Goal: Task Accomplishment & Management: Manage account settings

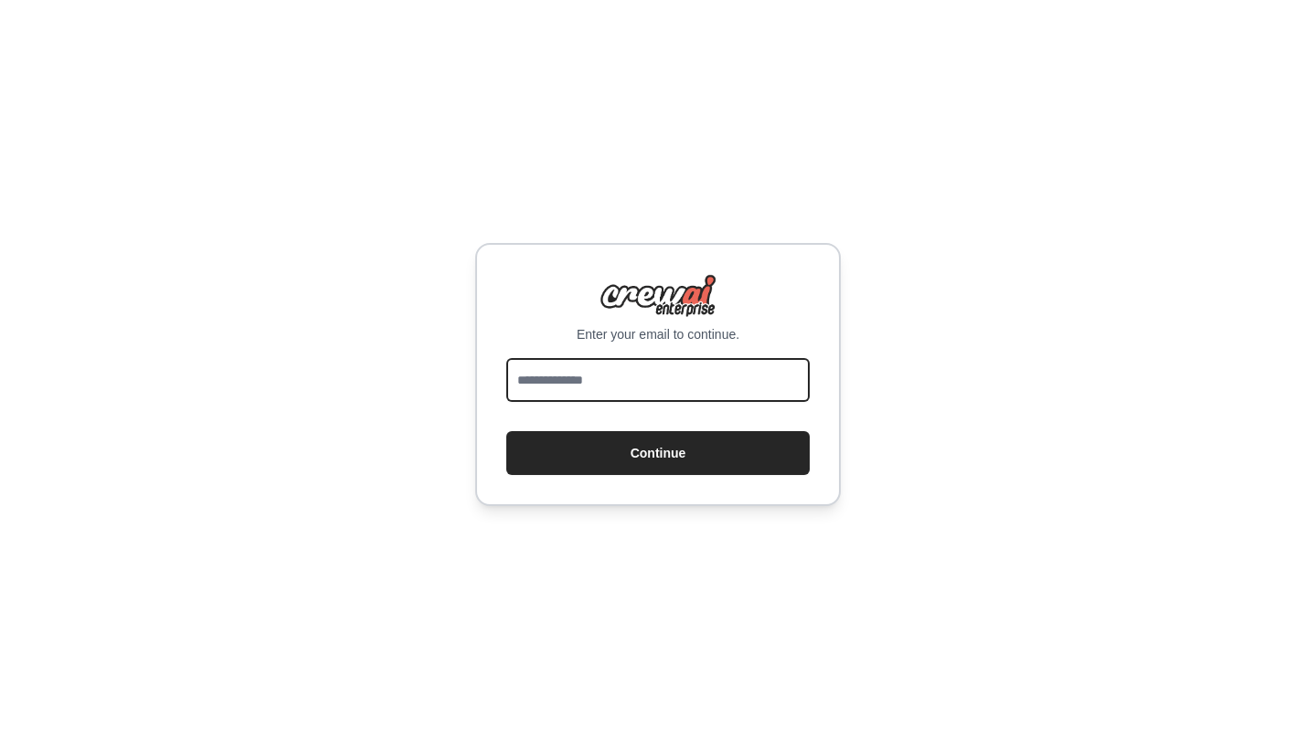
click at [605, 383] on input "email" at bounding box center [657, 380] width 303 height 44
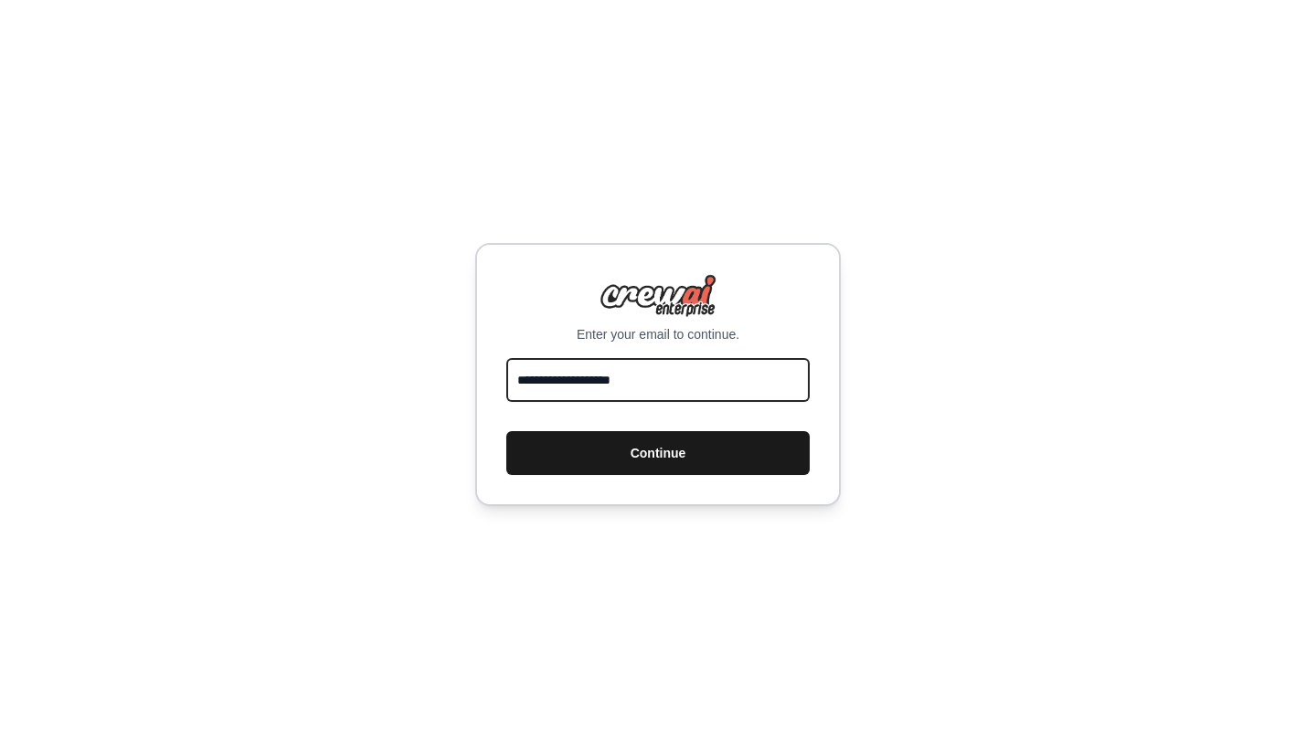
type input "**********"
click at [589, 446] on button "Continue" at bounding box center [657, 453] width 303 height 44
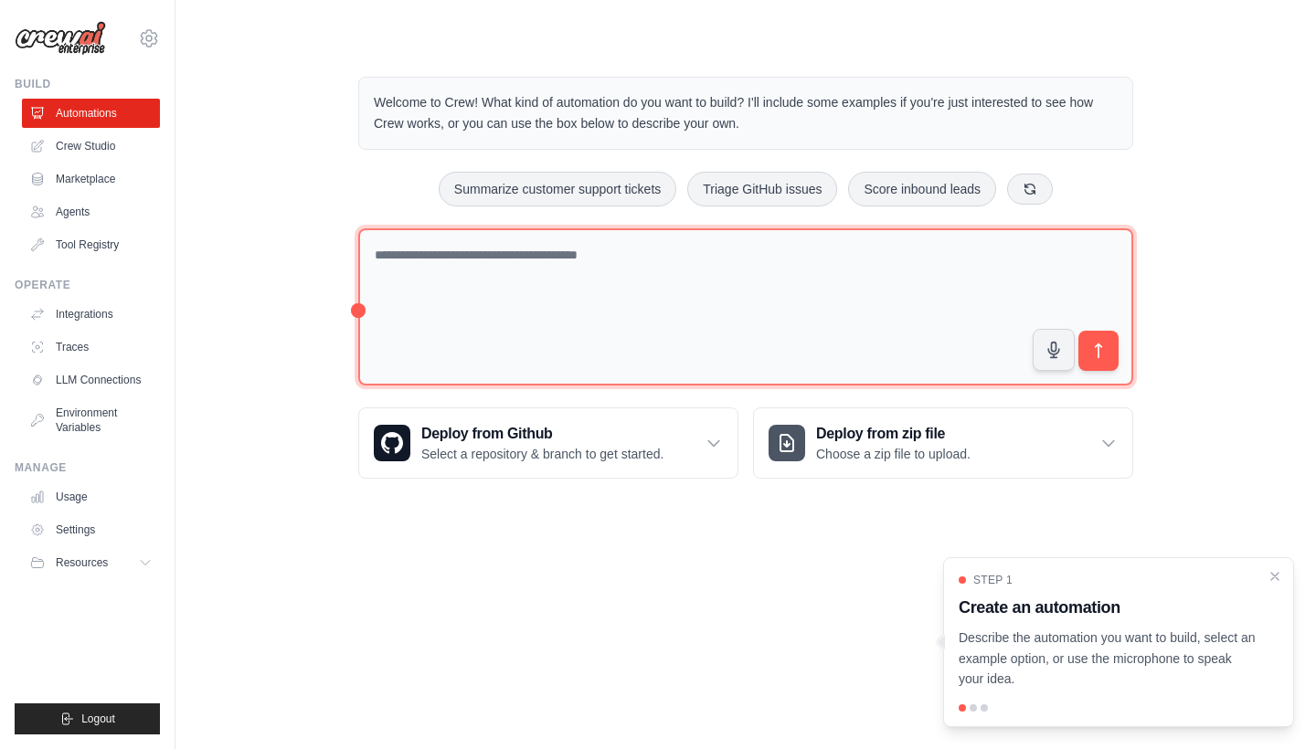
click at [536, 289] on textarea at bounding box center [745, 308] width 775 height 158
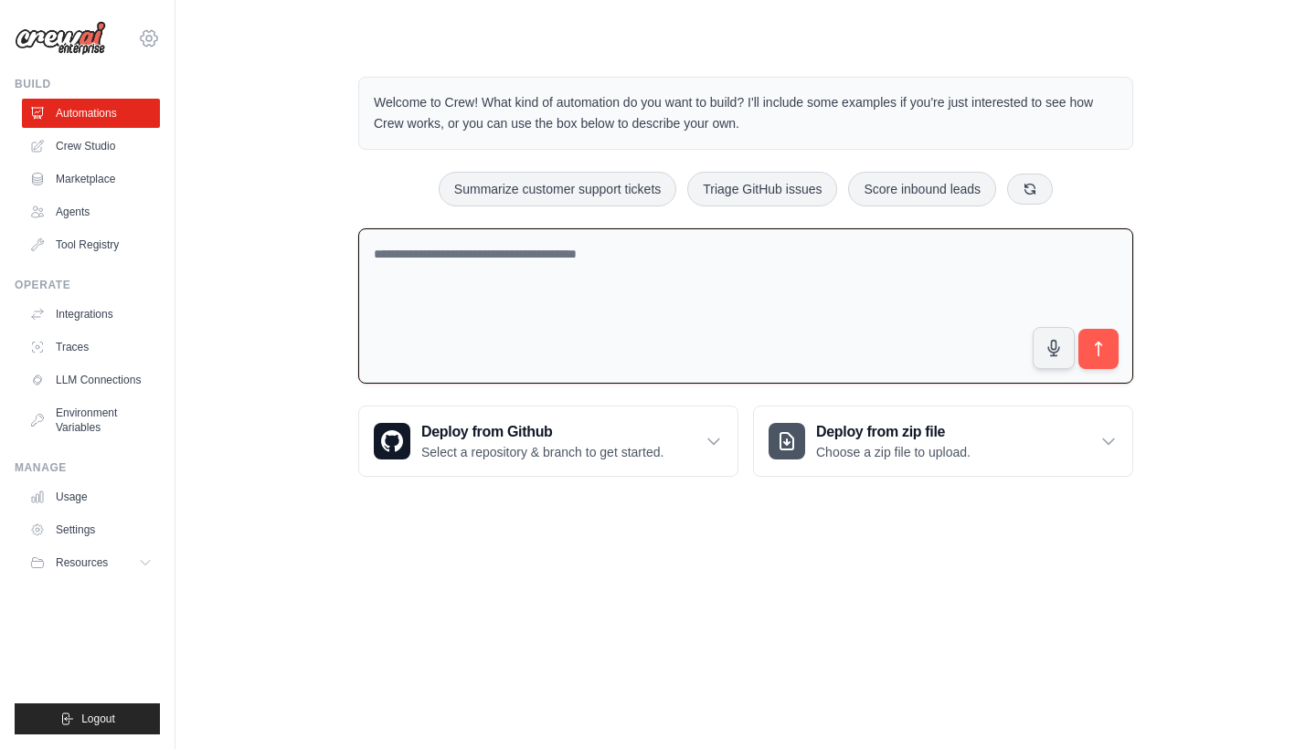
click at [151, 44] on icon at bounding box center [149, 38] width 22 height 22
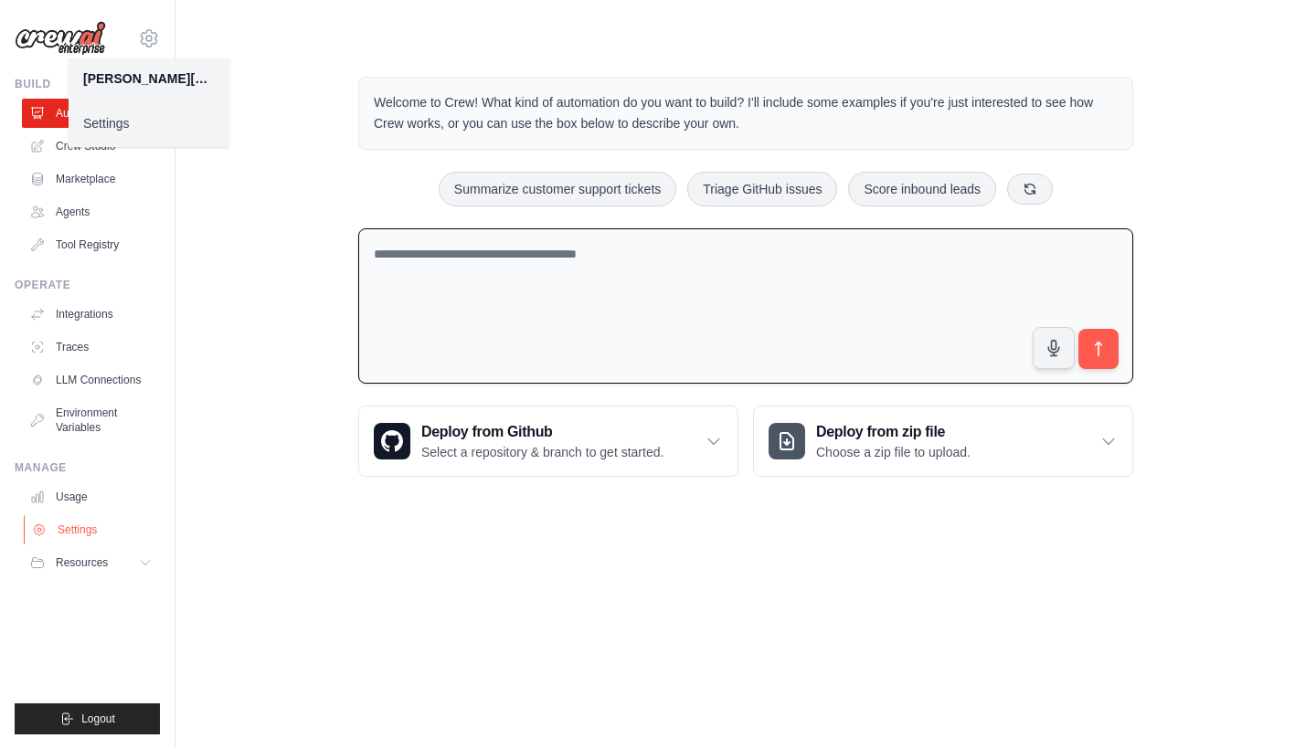
click at [70, 519] on link "Settings" at bounding box center [93, 530] width 138 height 29
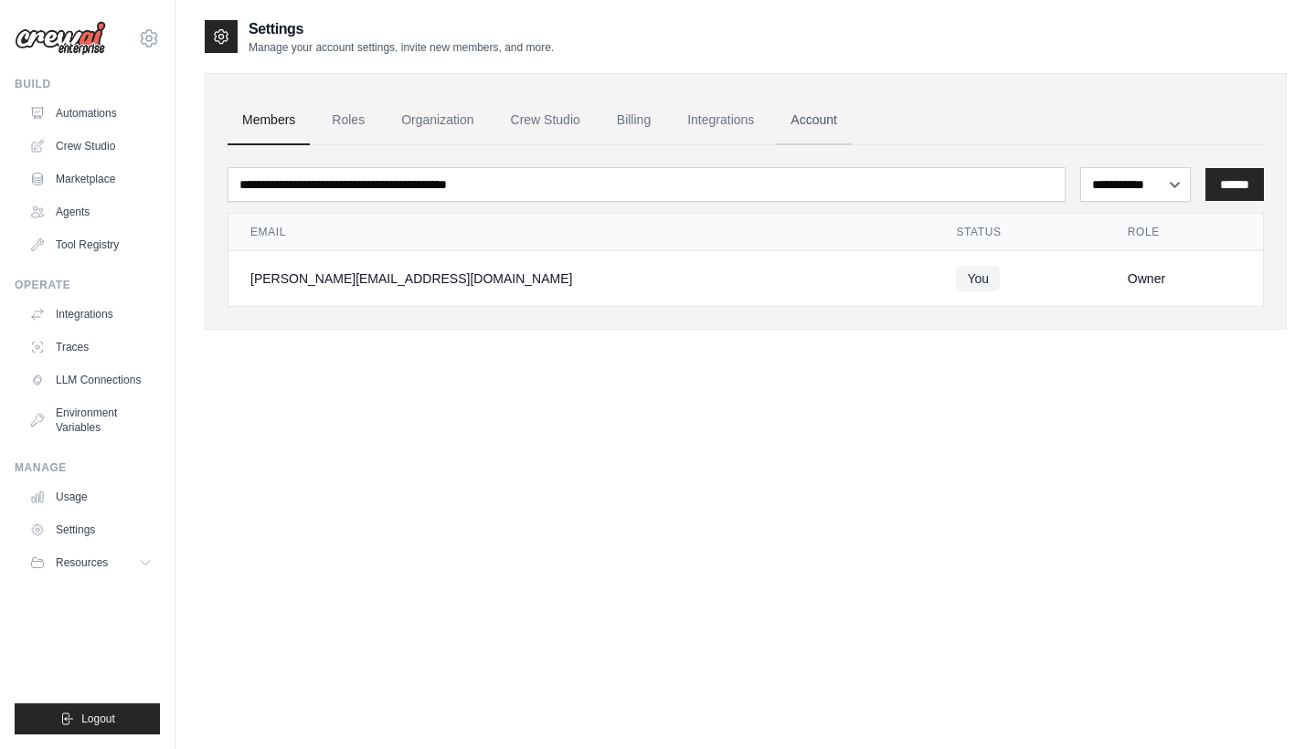
click at [813, 113] on link "Account" at bounding box center [814, 120] width 76 height 49
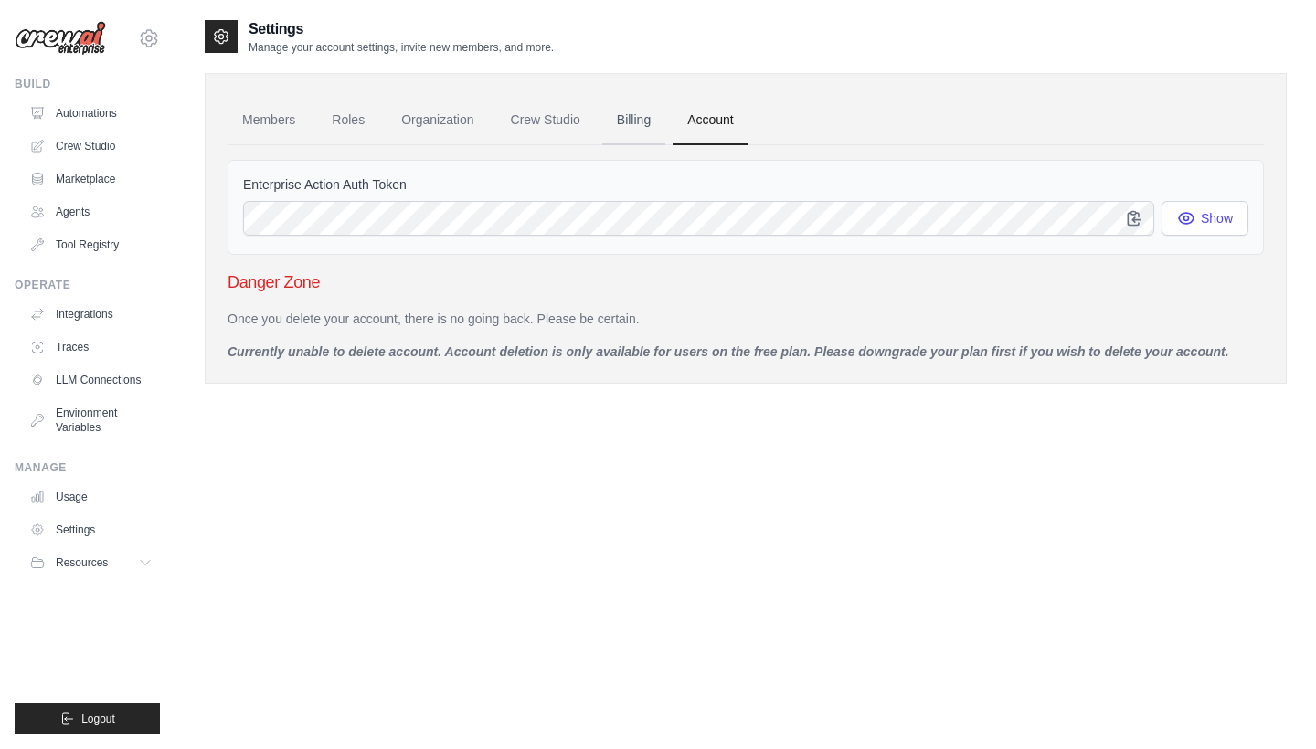
click at [618, 112] on link "Billing" at bounding box center [633, 120] width 63 height 49
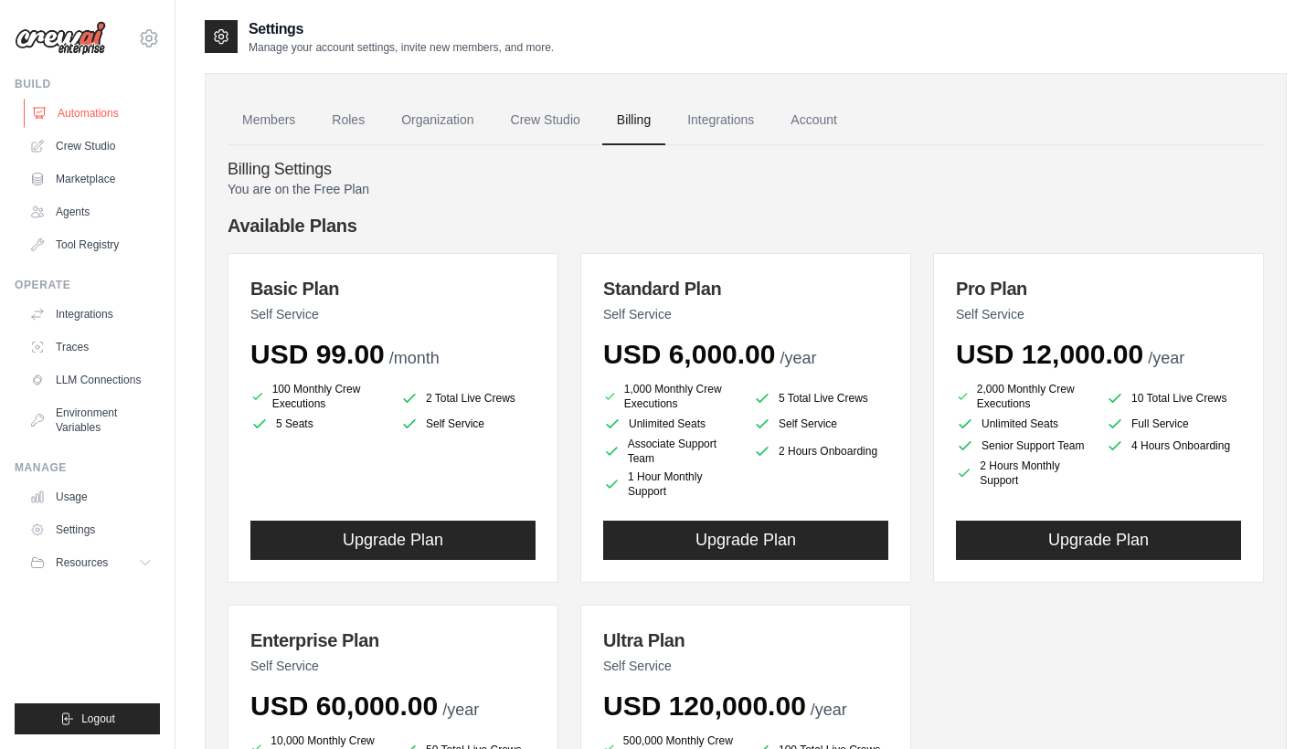
click at [69, 117] on link "Automations" at bounding box center [93, 113] width 138 height 29
